Goal: Browse casually

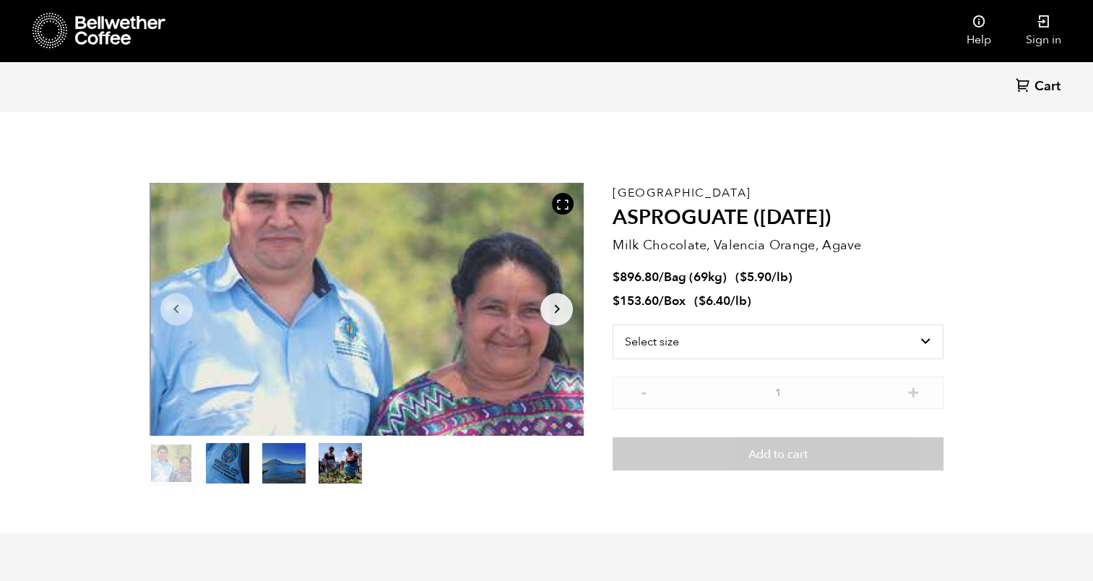
scroll to position [628, 770]
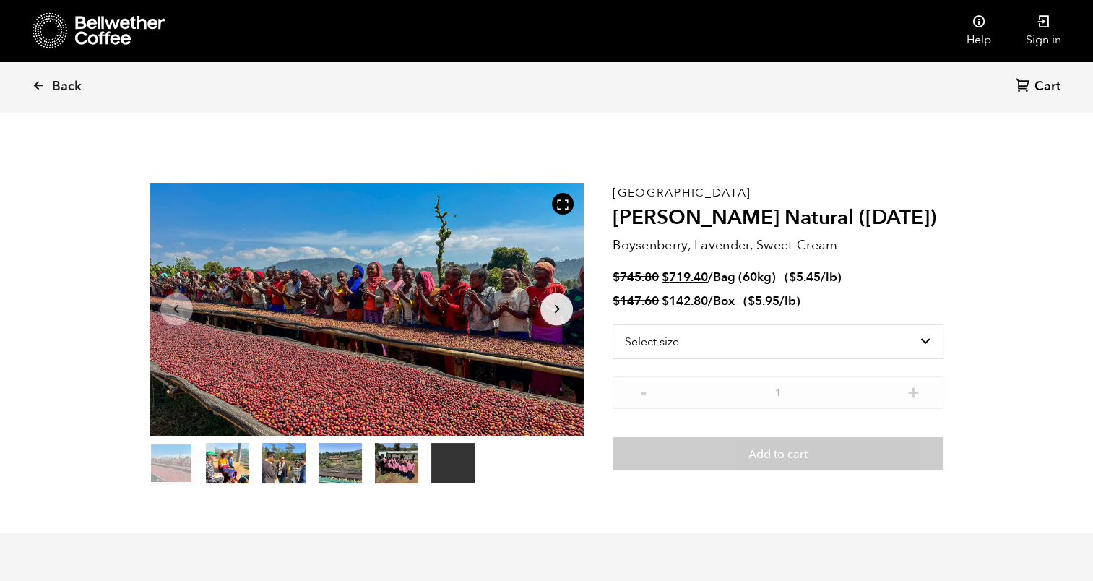
scroll to position [628, 770]
